Goal: Transaction & Acquisition: Subscribe to service/newsletter

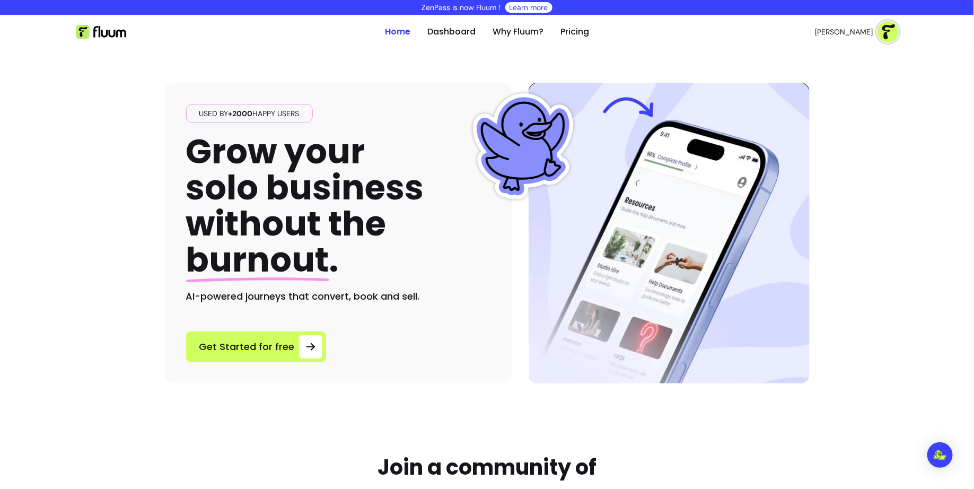
click at [571, 39] on ul "Home Dashboard Why Fluum? Pricing" at bounding box center [487, 32] width 204 height 34
click at [573, 32] on link "Pricing" at bounding box center [574, 31] width 29 height 13
